Goal: Information Seeking & Learning: Learn about a topic

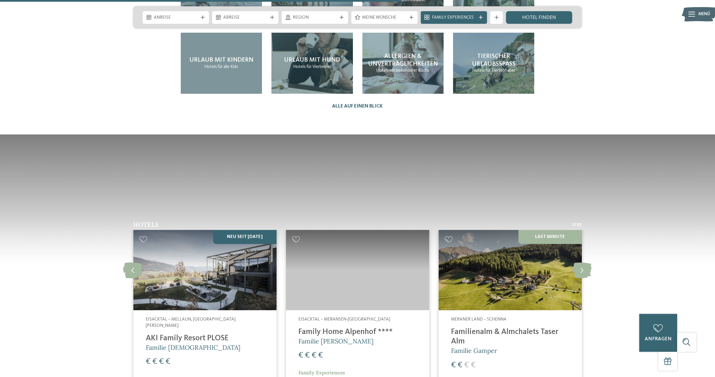
scroll to position [1726, 0]
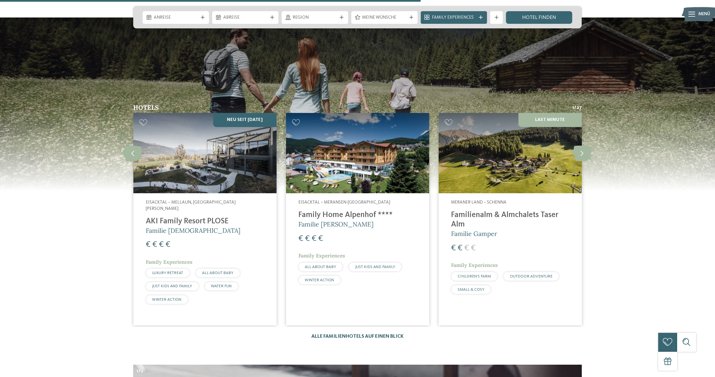
click at [379, 334] on link "Alle Familienhotels auf einen Blick" at bounding box center [357, 336] width 92 height 5
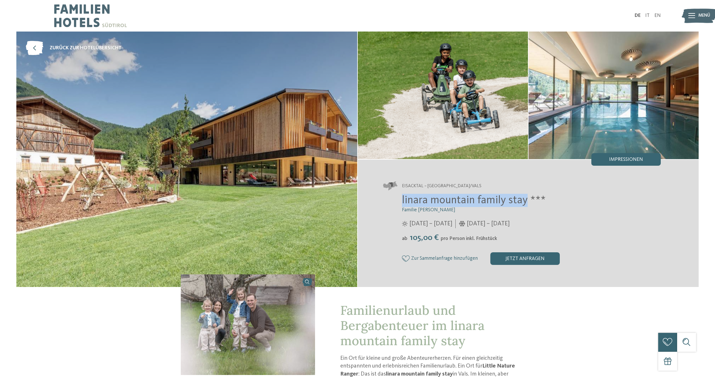
drag, startPoint x: 400, startPoint y: 198, endPoint x: 524, endPoint y: 198, distance: 123.9
click at [524, 198] on div "linara mountain family stay *** Familie Gatterer 12.07. – 08.11.2025 ab" at bounding box center [522, 229] width 278 height 71
copy span "linara mountain family stay"
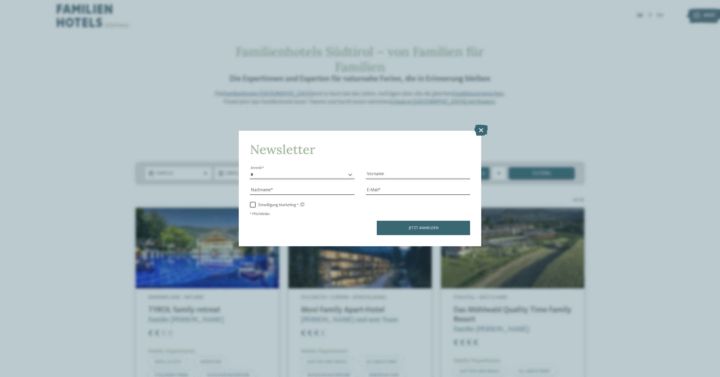
click at [480, 128] on icon at bounding box center [480, 130] width 13 height 11
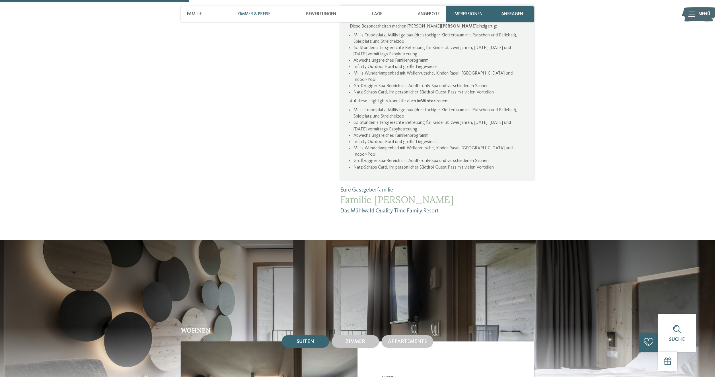
scroll to position [731, 0]
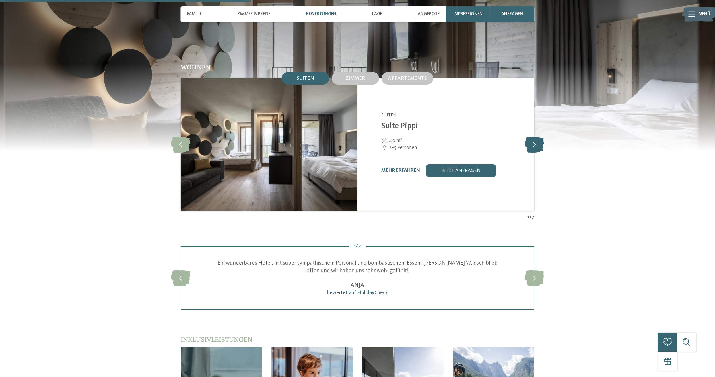
click at [534, 141] on icon at bounding box center [534, 145] width 19 height 16
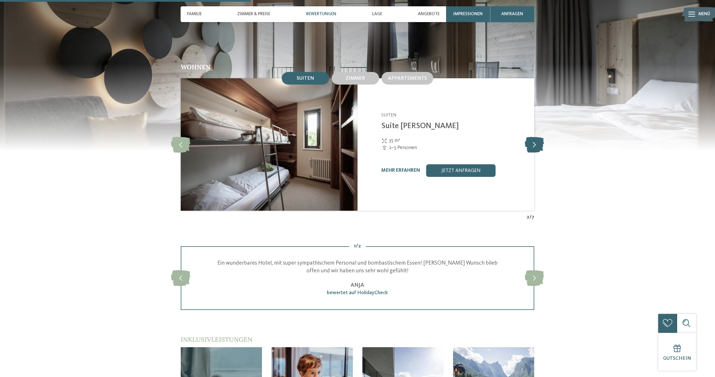
click at [534, 141] on icon at bounding box center [534, 145] width 19 height 16
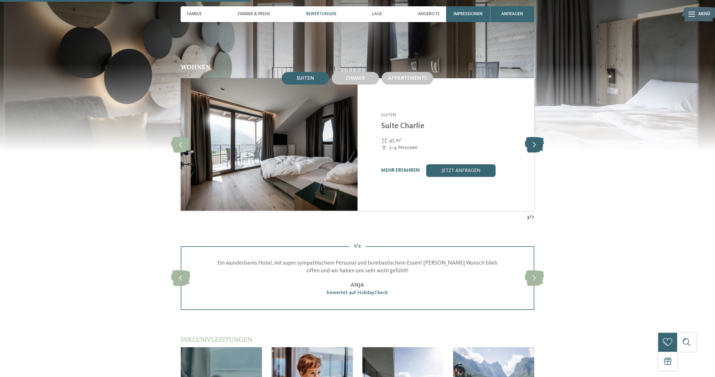
click at [534, 141] on icon at bounding box center [534, 145] width 19 height 16
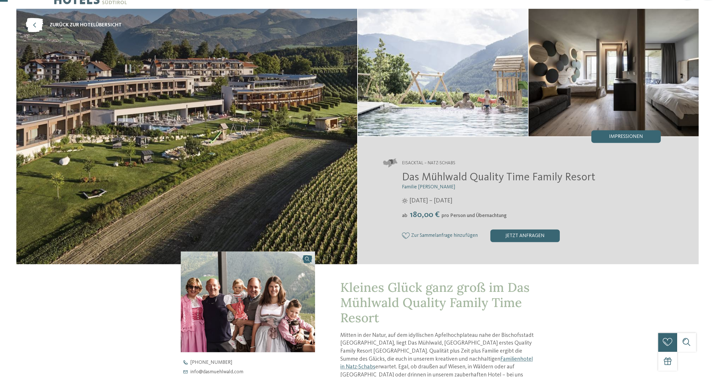
scroll to position [0, 0]
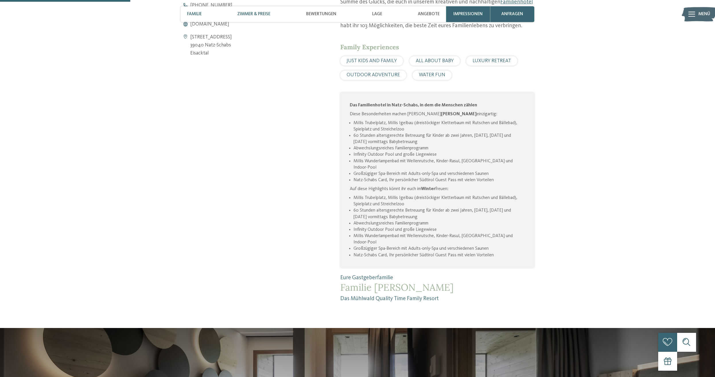
click at [250, 14] on span "Zimmer & Preise" at bounding box center [253, 13] width 33 height 5
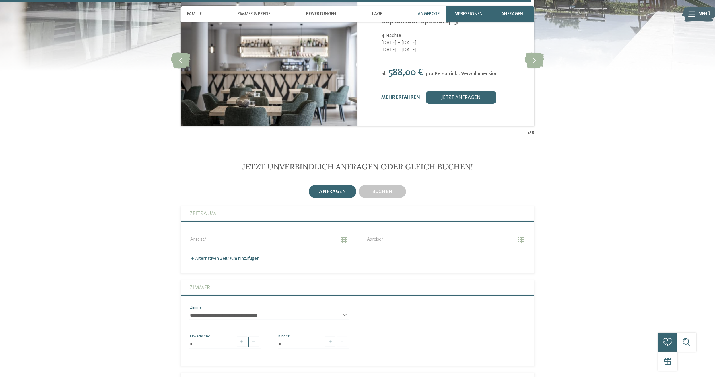
scroll to position [1492, 0]
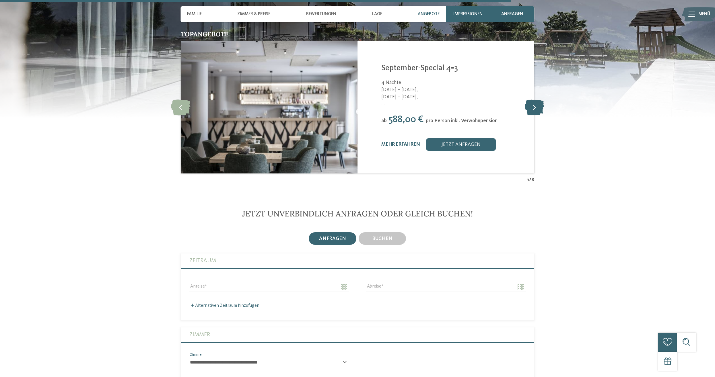
click at [532, 108] on icon at bounding box center [534, 107] width 19 height 16
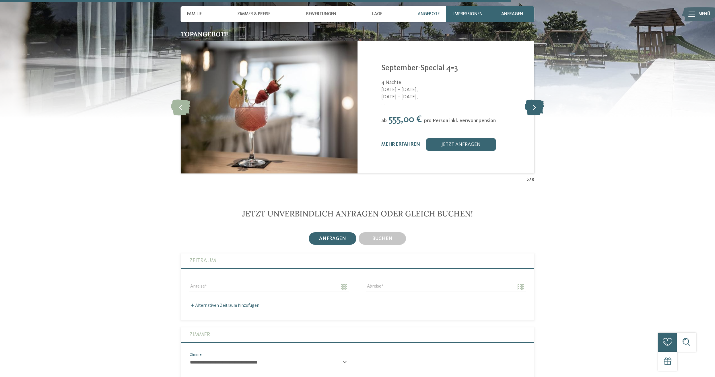
click at [532, 108] on icon at bounding box center [534, 107] width 19 height 16
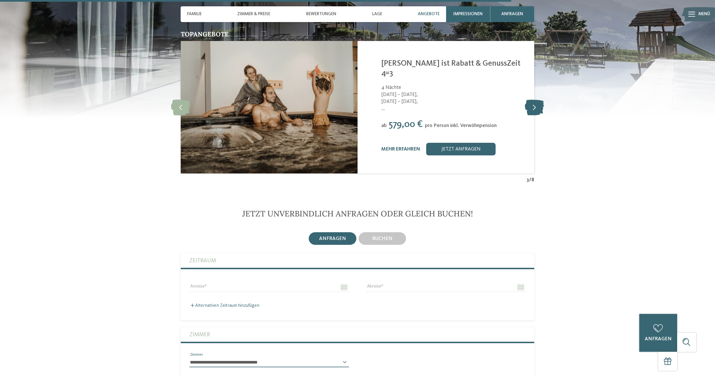
click at [532, 107] on icon at bounding box center [534, 107] width 19 height 16
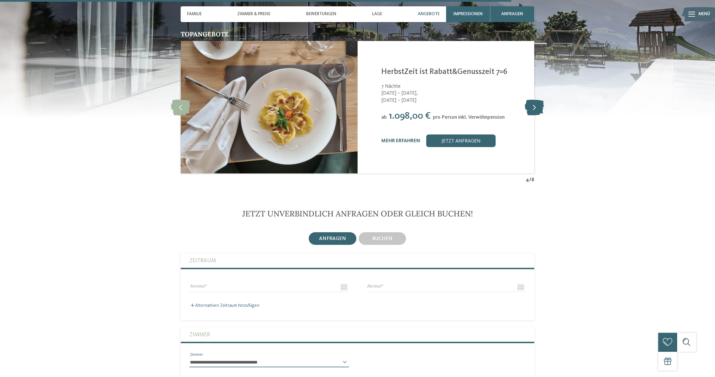
click at [532, 107] on icon at bounding box center [534, 107] width 19 height 16
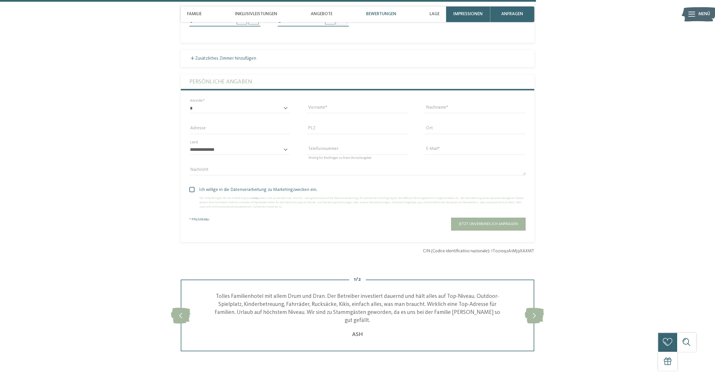
scroll to position [1375, 0]
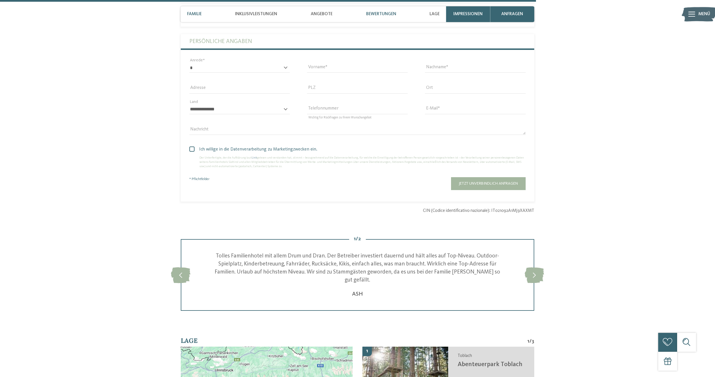
click at [204, 12] on div "Familie" at bounding box center [194, 14] width 21 height 16
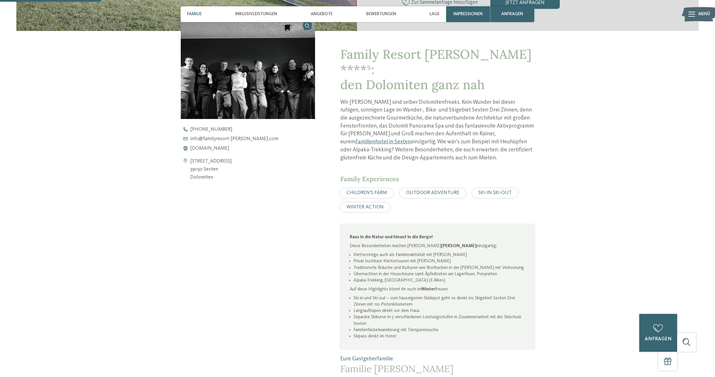
scroll to position [256, 0]
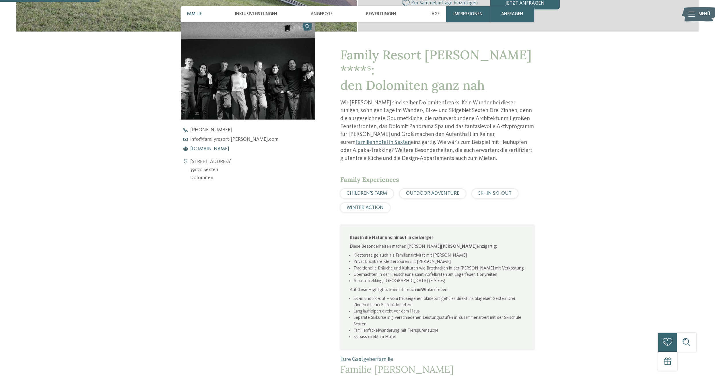
click at [229, 149] on span "www.familyresort-rainer.com" at bounding box center [209, 149] width 39 height 5
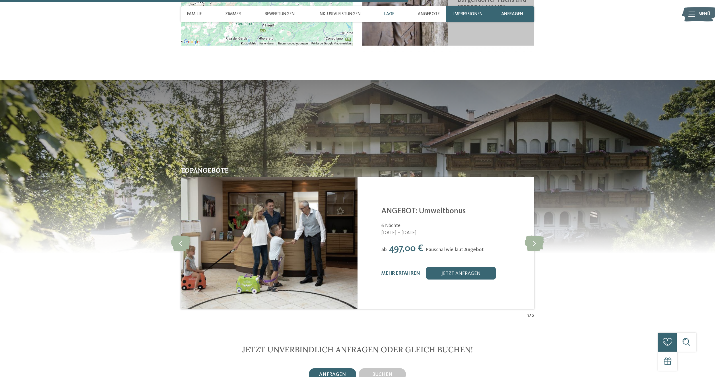
scroll to position [1346, 0]
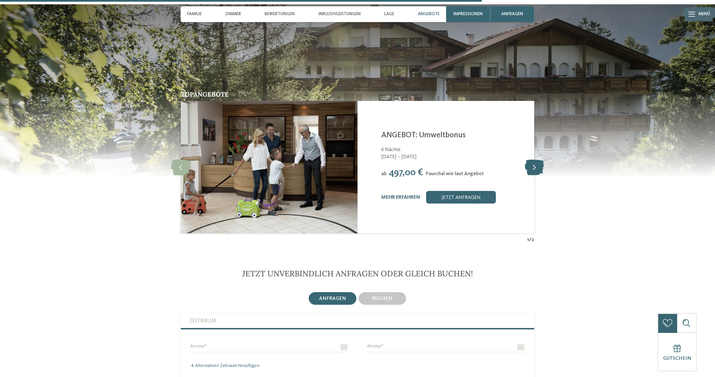
click at [535, 166] on icon at bounding box center [534, 167] width 19 height 16
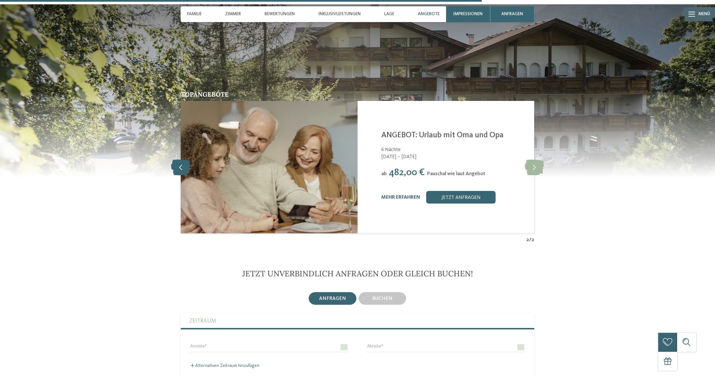
click at [181, 163] on icon at bounding box center [181, 167] width 20 height 16
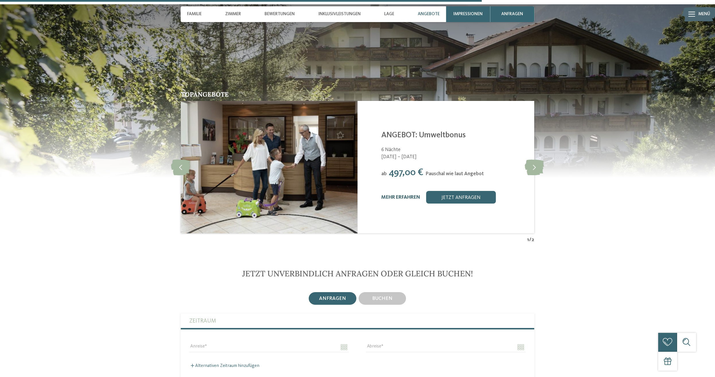
click at [398, 199] on link "mehr erfahren" at bounding box center [400, 197] width 39 height 5
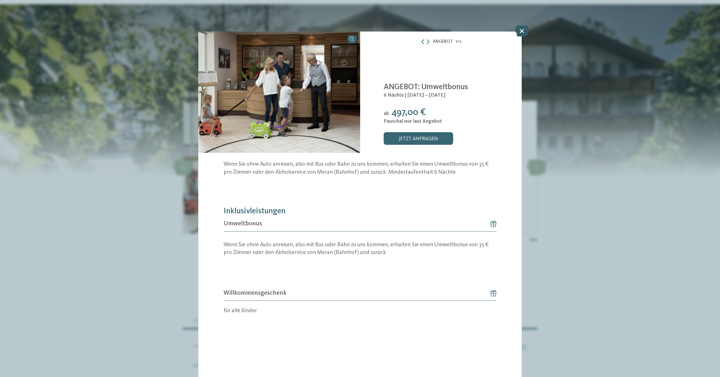
click at [522, 30] on icon at bounding box center [521, 31] width 13 height 11
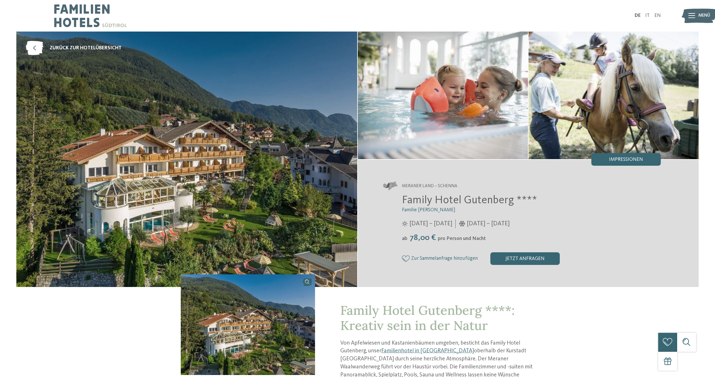
click at [695, 18] on img at bounding box center [699, 15] width 35 height 17
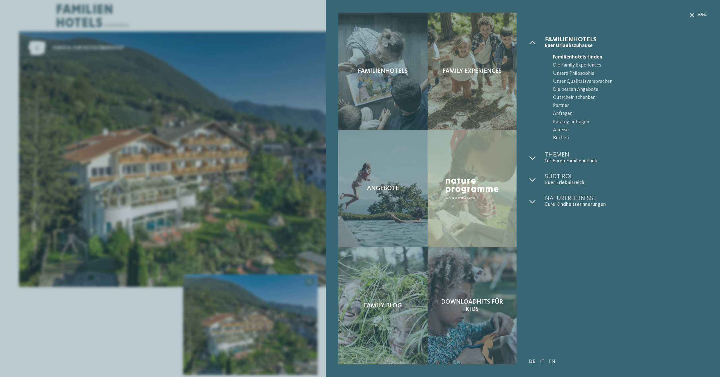
click at [136, 34] on div "Familienhotels Family Experiences Angebote" at bounding box center [360, 188] width 720 height 377
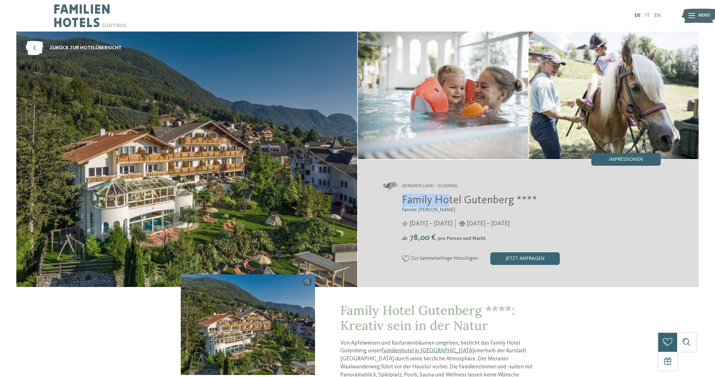
drag, startPoint x: 403, startPoint y: 199, endPoint x: 449, endPoint y: 197, distance: 45.9
click at [449, 197] on span "Family Hotel Gutenberg ****" at bounding box center [469, 200] width 135 height 11
click at [428, 209] on span "Familie Ainhauser" at bounding box center [428, 210] width 53 height 5
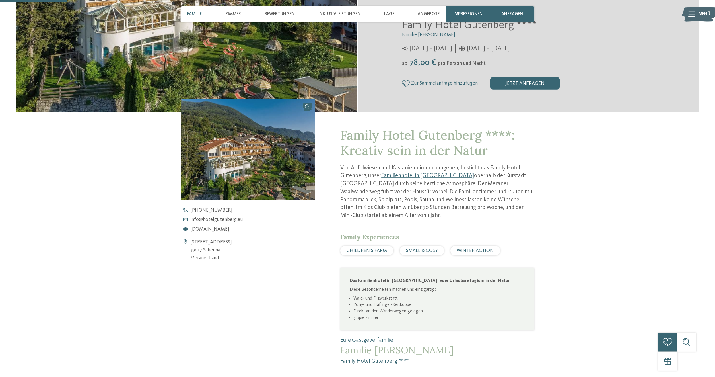
scroll to position [205, 0]
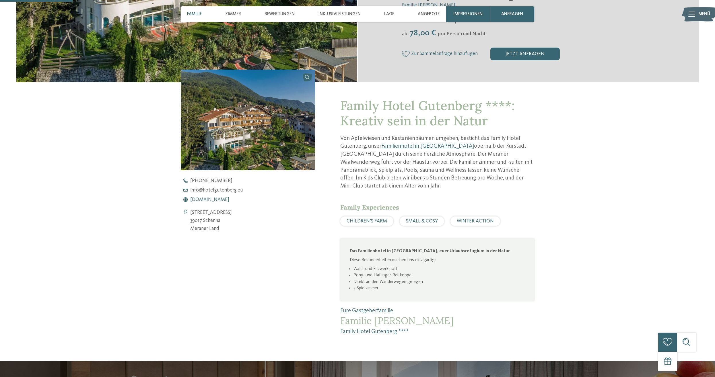
click at [214, 199] on span "www.hotelgutenberg.eu" at bounding box center [209, 199] width 39 height 5
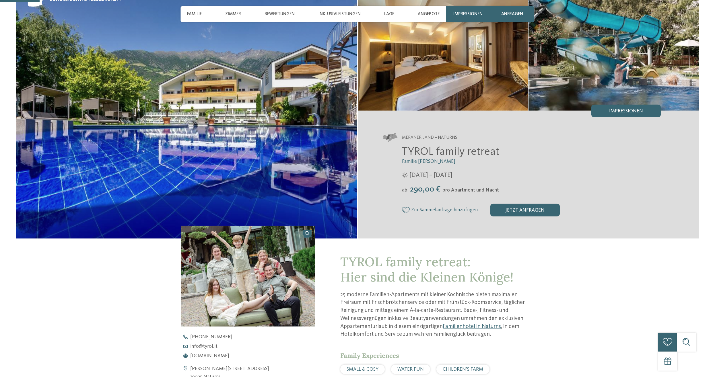
scroll to position [117, 0]
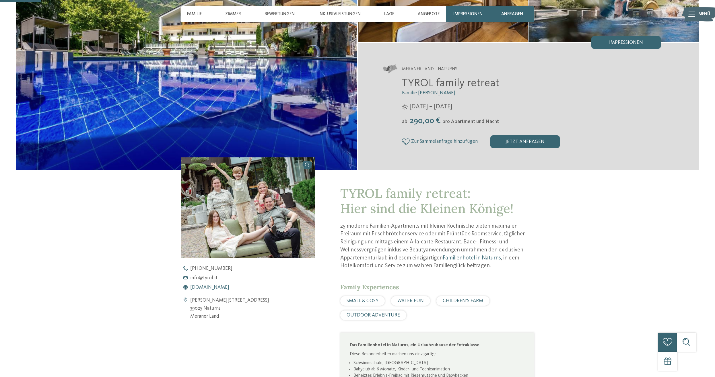
click at [209, 288] on span "[DOMAIN_NAME]" at bounding box center [209, 287] width 39 height 5
